Goal: Task Accomplishment & Management: Use online tool/utility

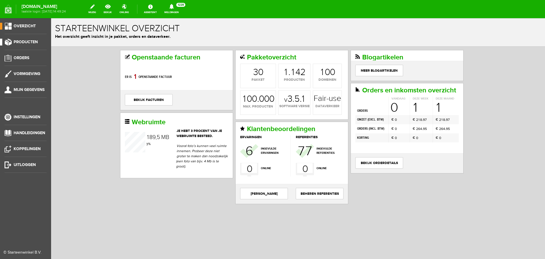
click at [26, 42] on span "Producten" at bounding box center [26, 41] width 24 height 5
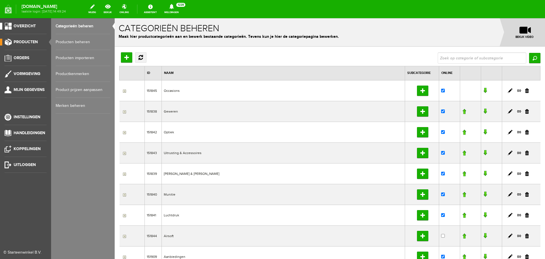
click at [30, 26] on span "Overzicht" at bounding box center [25, 26] width 22 height 5
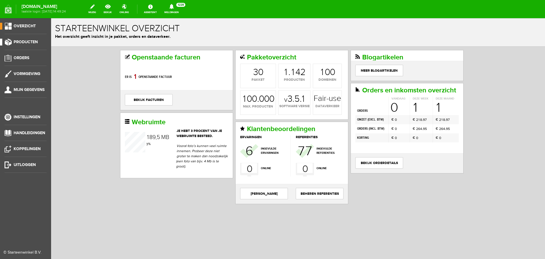
click at [18, 40] on span "Producten" at bounding box center [26, 41] width 24 height 5
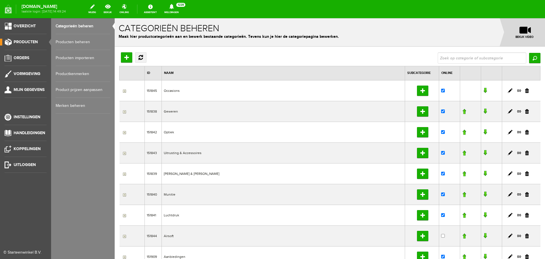
click at [79, 41] on link "Producten beheren" at bounding box center [83, 42] width 55 height 16
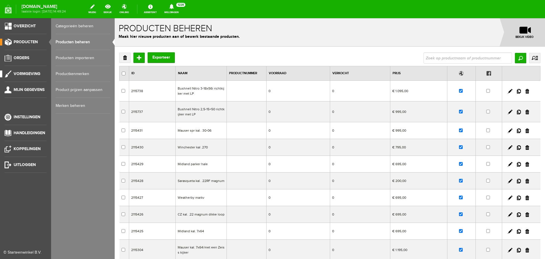
click at [33, 74] on span "Vormgeving" at bounding box center [27, 73] width 27 height 5
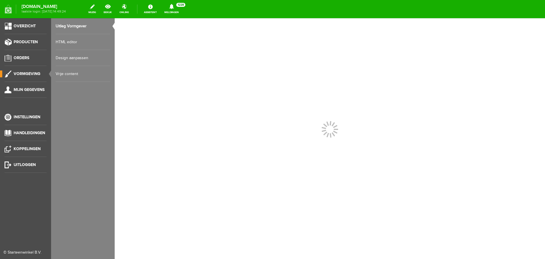
click at [69, 43] on link "HTML editor" at bounding box center [83, 42] width 55 height 16
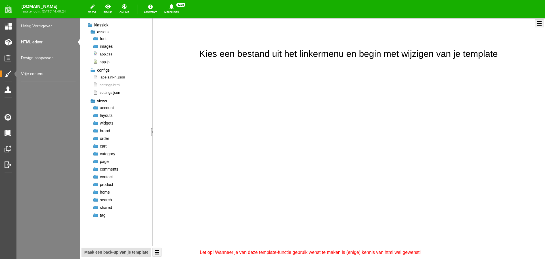
click at [97, 46] on div at bounding box center [96, 46] width 6 height 6
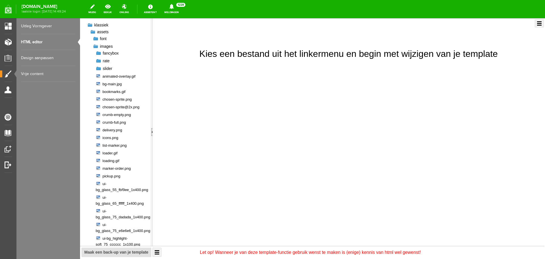
click at [100, 68] on div at bounding box center [99, 69] width 6 height 6
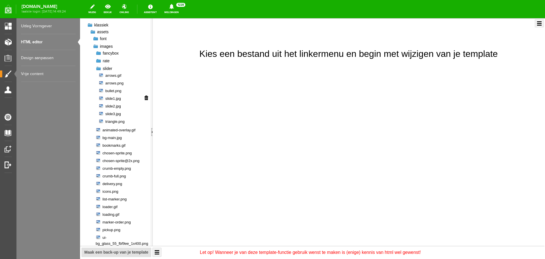
click at [111, 98] on span "slide1.jpg" at bounding box center [110, 98] width 22 height 5
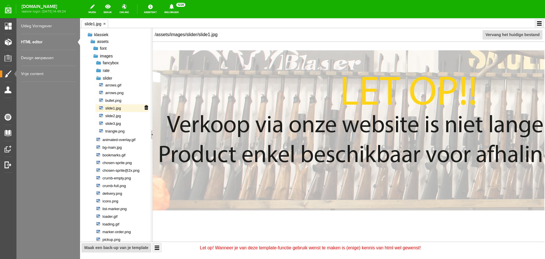
click at [113, 107] on span "slide1.jpg" at bounding box center [110, 107] width 22 height 5
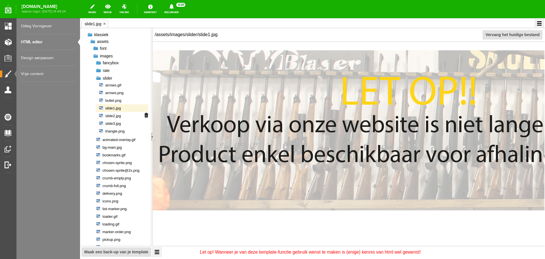
click at [113, 114] on span "slide2.jpg" at bounding box center [110, 115] width 22 height 5
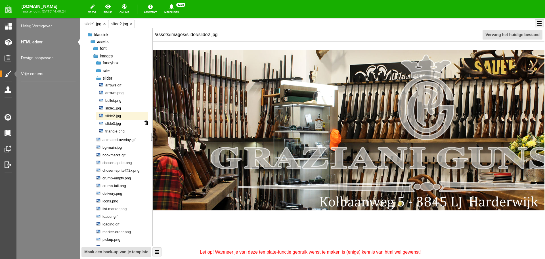
click at [113, 125] on span "slide3.jpg" at bounding box center [110, 123] width 22 height 5
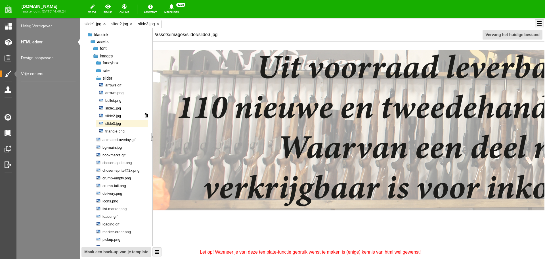
click at [112, 117] on span "slide2.jpg" at bounding box center [110, 115] width 22 height 5
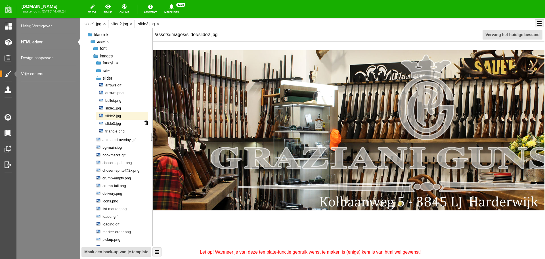
click at [114, 123] on span "slide3.jpg" at bounding box center [110, 123] width 22 height 5
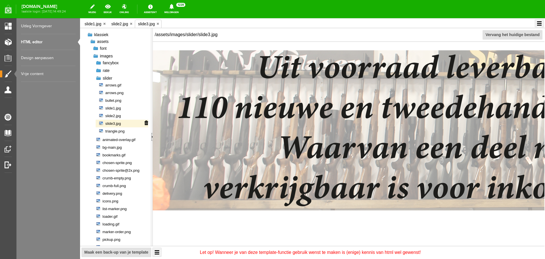
click at [126, 125] on li "slide3.jpg" at bounding box center [122, 124] width 53 height 8
click at [506, 34] on input "file" at bounding box center [396, 34] width 494 height 37
